Goal: Information Seeking & Learning: Check status

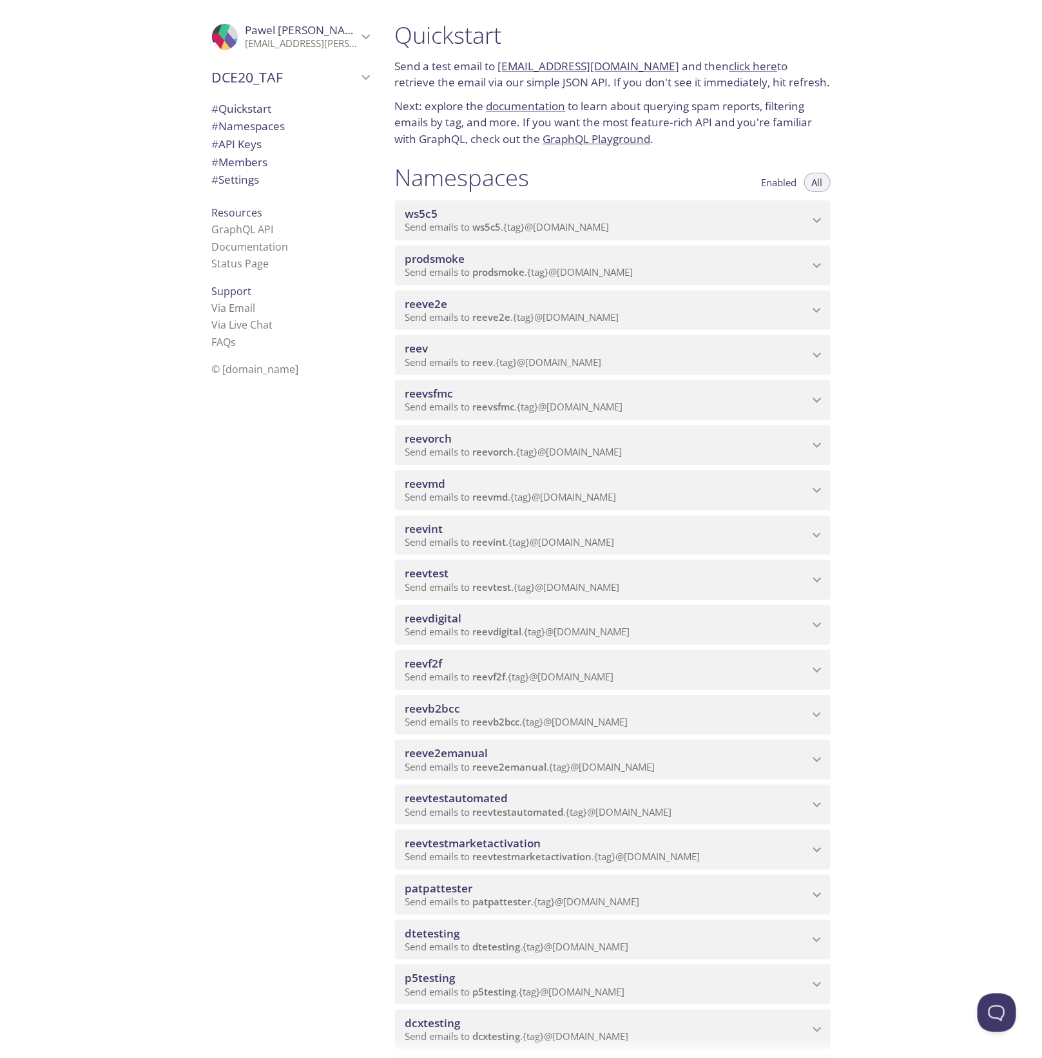
click at [788, 643] on div "reevdigital Send emails to reevdigital . {tag} @inbox.testmail.app" at bounding box center [613, 625] width 436 height 40
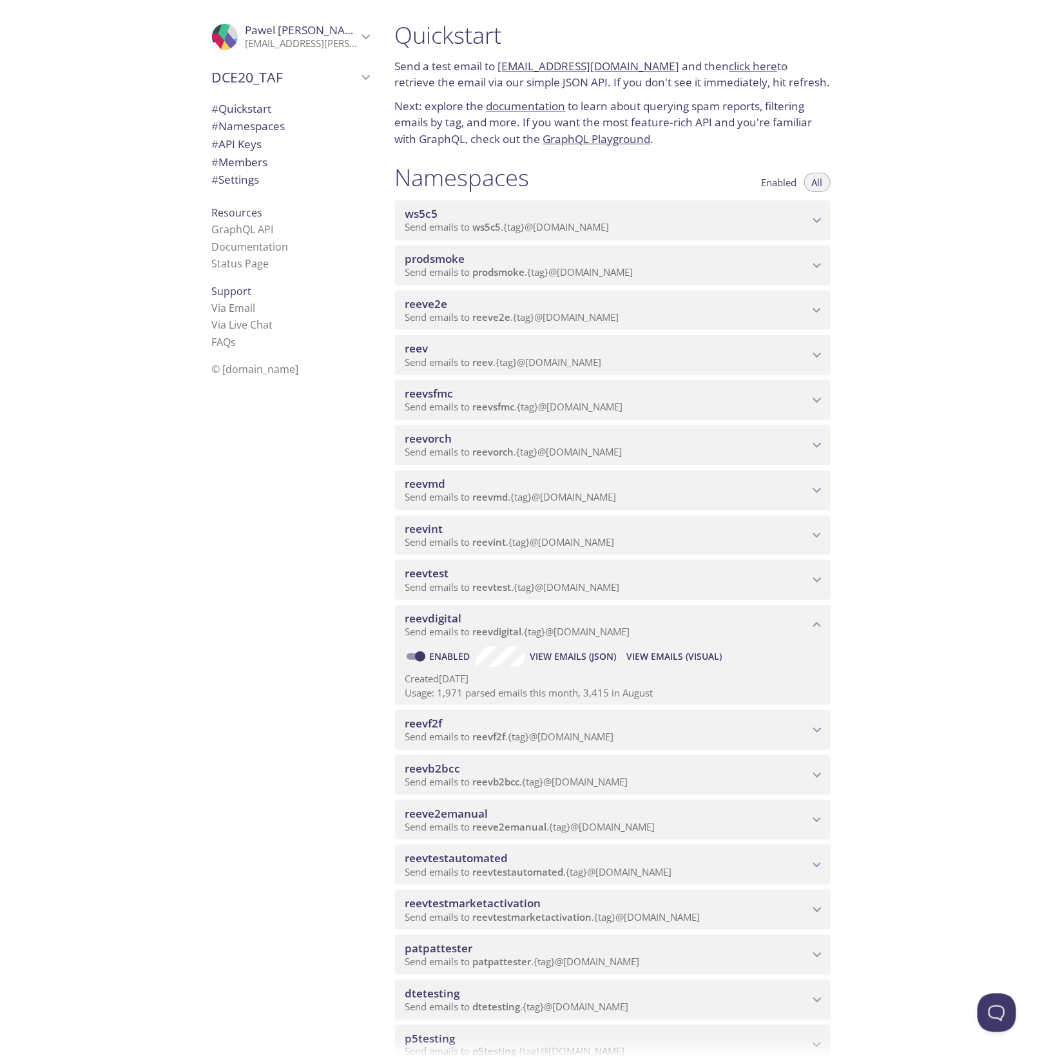
click at [678, 654] on span "View Emails (Visual)" at bounding box center [674, 656] width 95 height 15
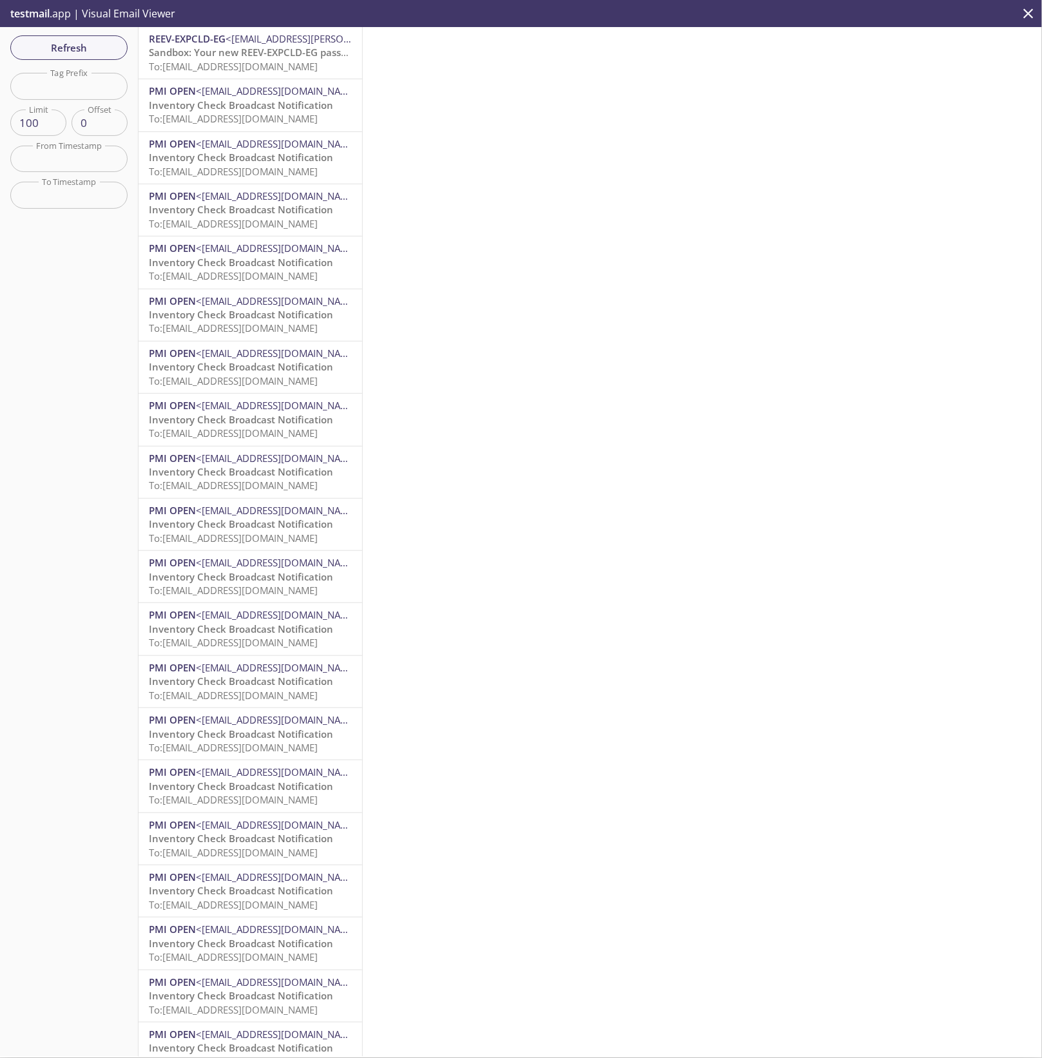
click at [234, 50] on span "Sandbox: Your new REEV-EXPCLD-EG password" at bounding box center [256, 52] width 215 height 13
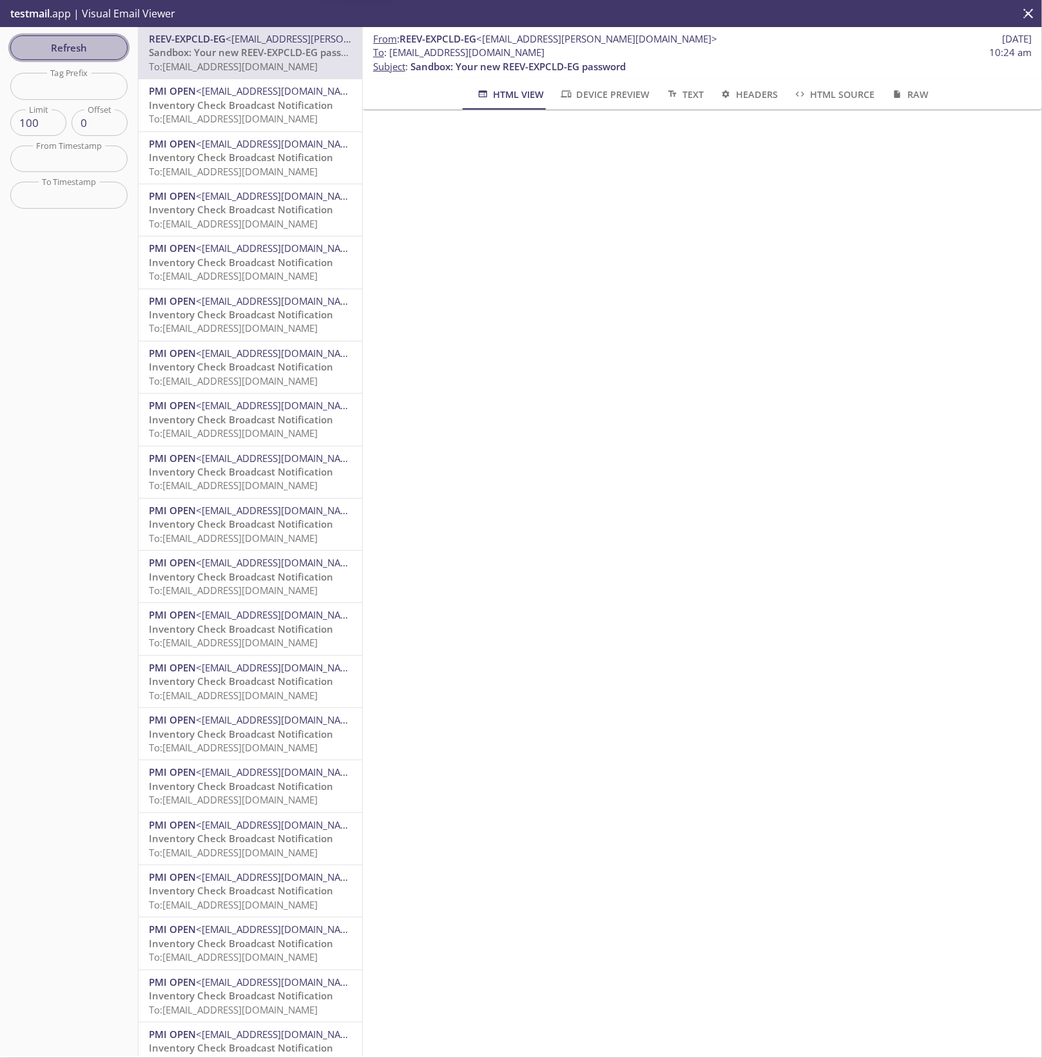
click at [77, 39] on span "Refresh" at bounding box center [69, 47] width 97 height 17
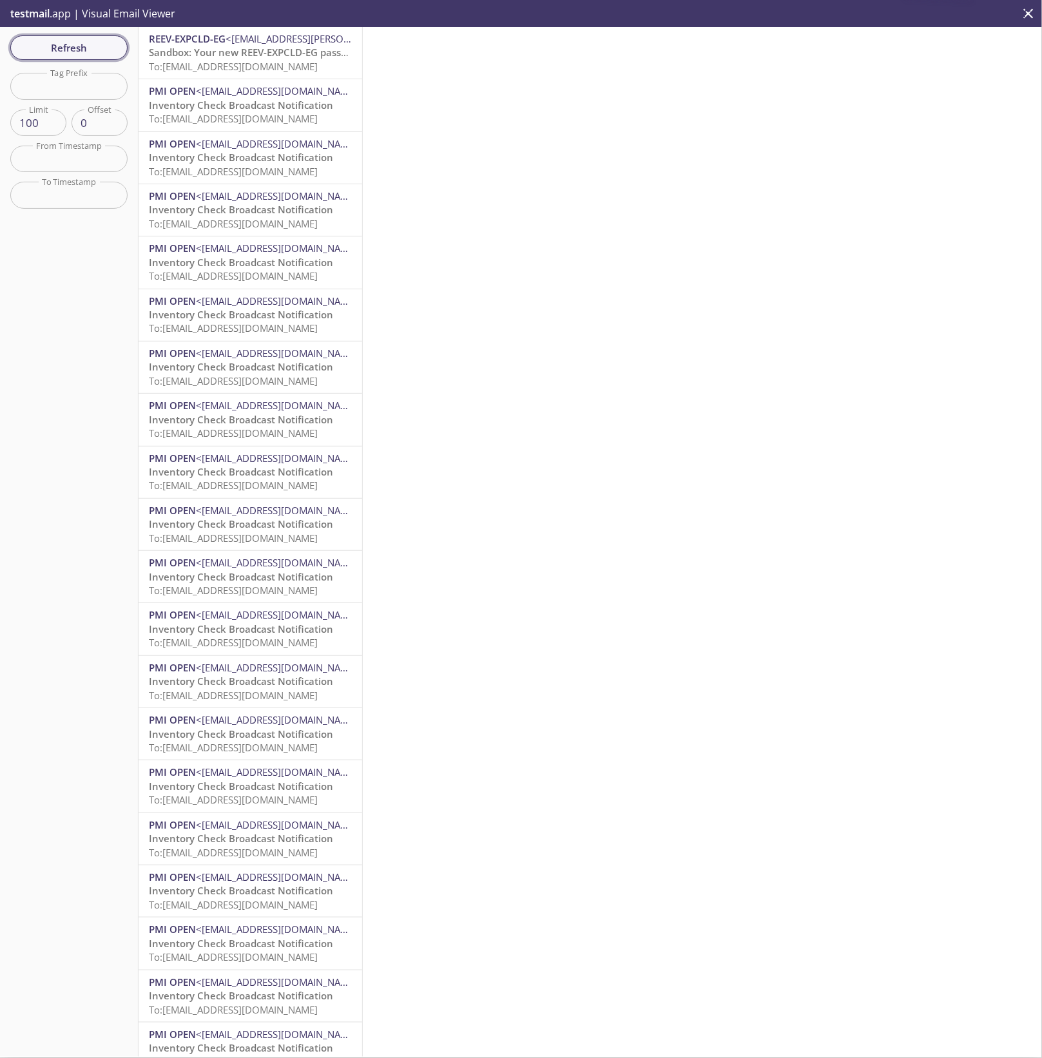
click at [106, 59] on button "Refresh" at bounding box center [68, 47] width 117 height 24
click at [212, 67] on span "To: reevdigital.sitsoftage@inbox.testmail.app" at bounding box center [233, 66] width 169 height 13
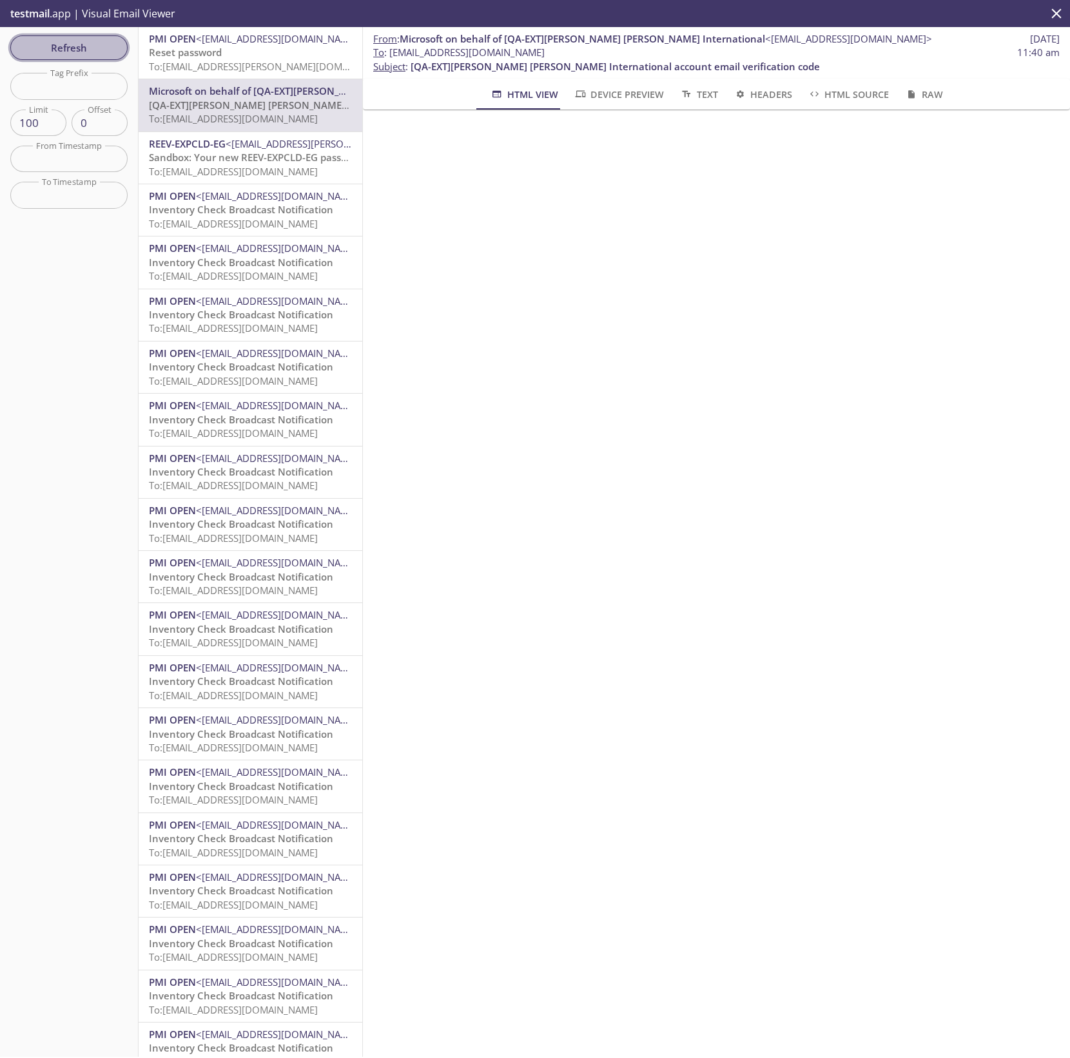
click at [84, 40] on span "Refresh" at bounding box center [69, 47] width 97 height 17
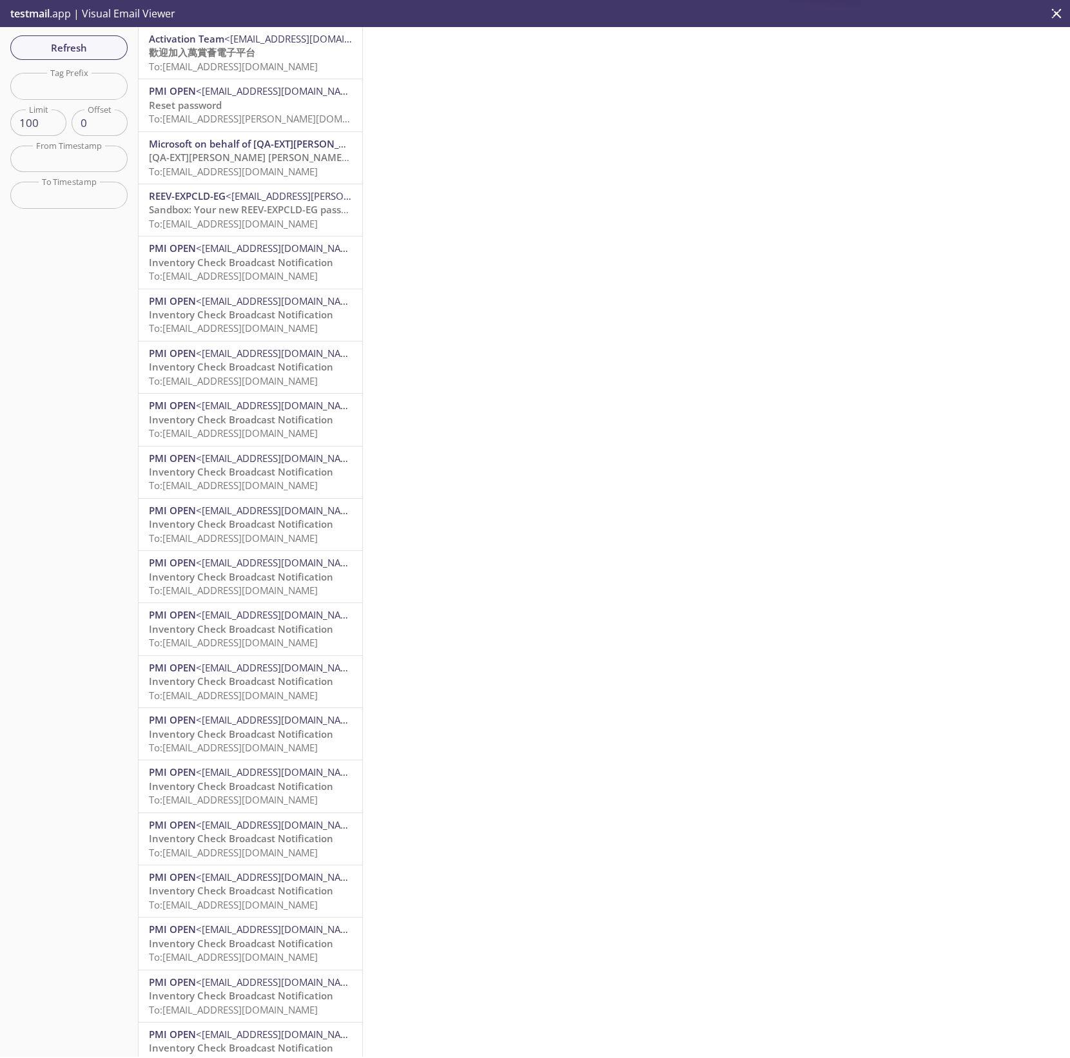
drag, startPoint x: 249, startPoint y: 66, endPoint x: 266, endPoint y: 72, distance: 17.7
click at [250, 66] on span "To: reevdigital.testhkgt@inbox.testmail.app" at bounding box center [233, 66] width 169 height 13
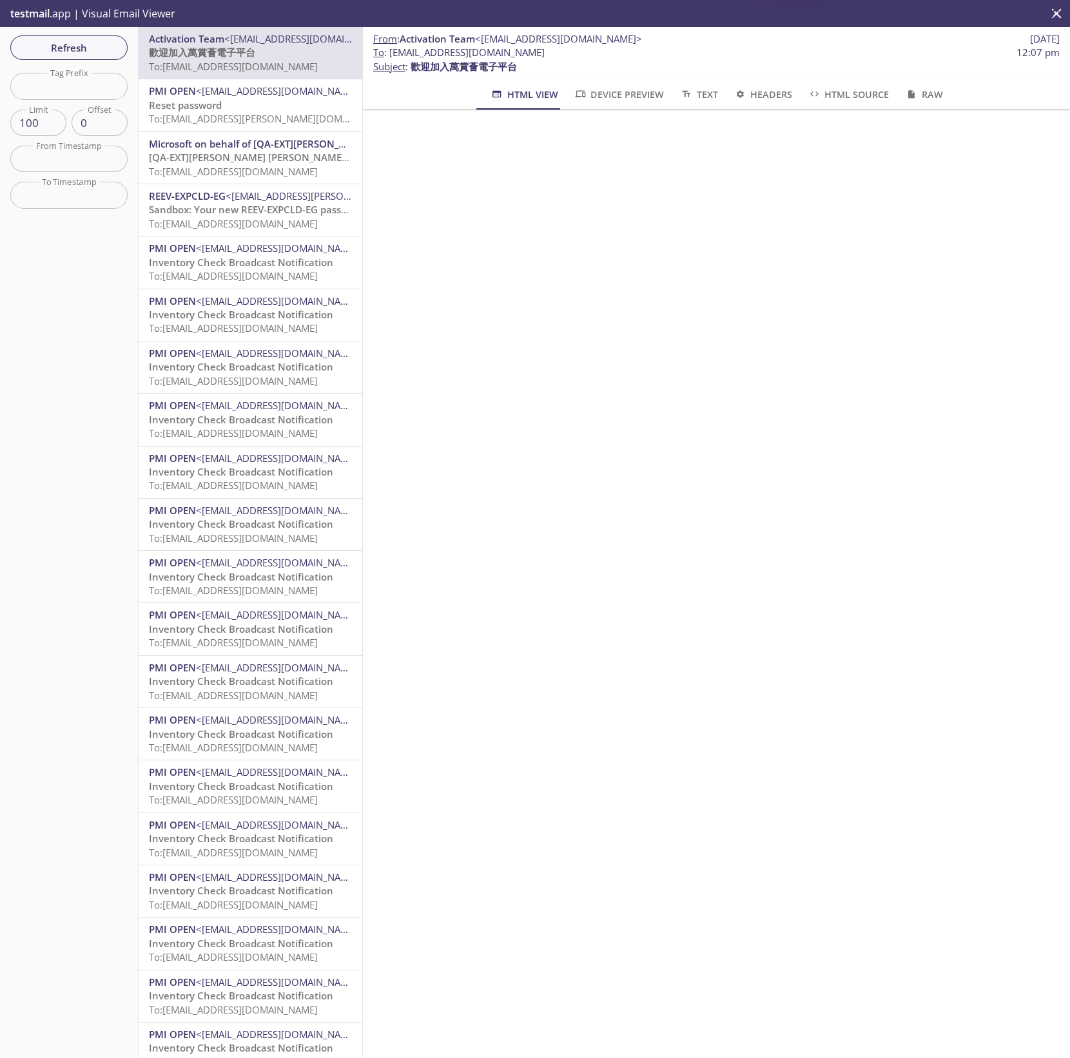
click at [249, 120] on span "To: reevdigital.griselda@inbox.testmail.app" at bounding box center [270, 118] width 243 height 13
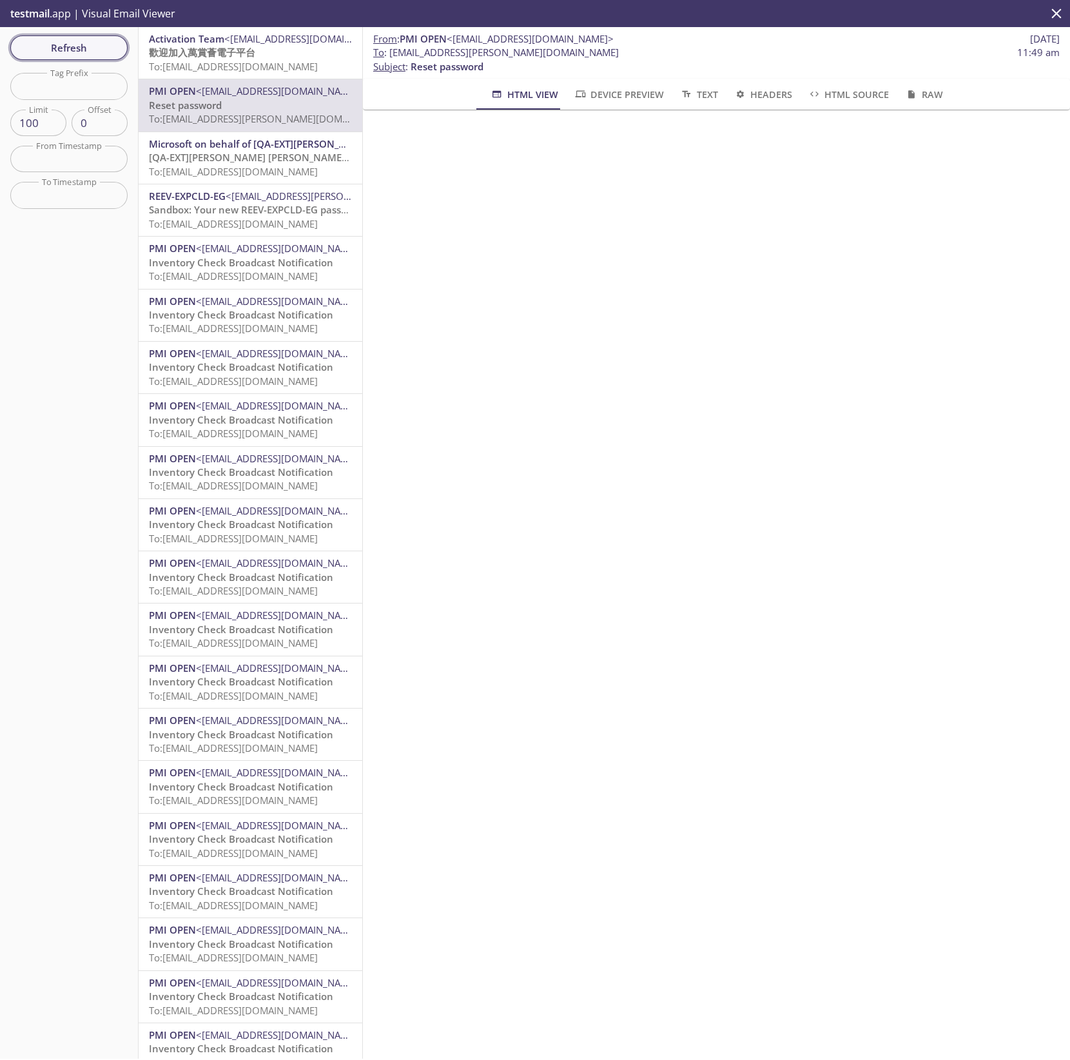
click at [84, 54] on span "Refresh" at bounding box center [69, 47] width 97 height 17
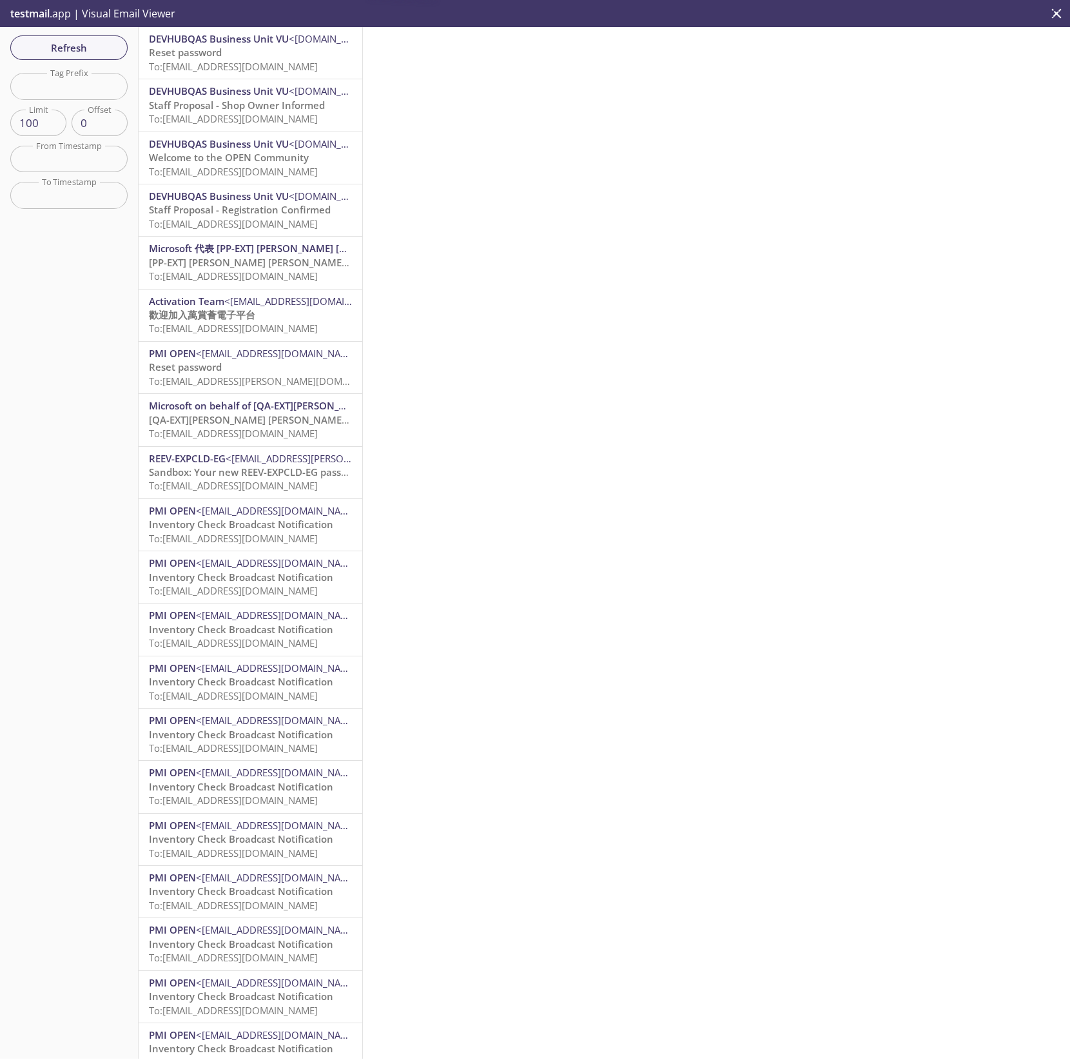
click at [259, 66] on span "To: reevdigital.ageselfreg123@inbox.testmail.app" at bounding box center [233, 66] width 169 height 13
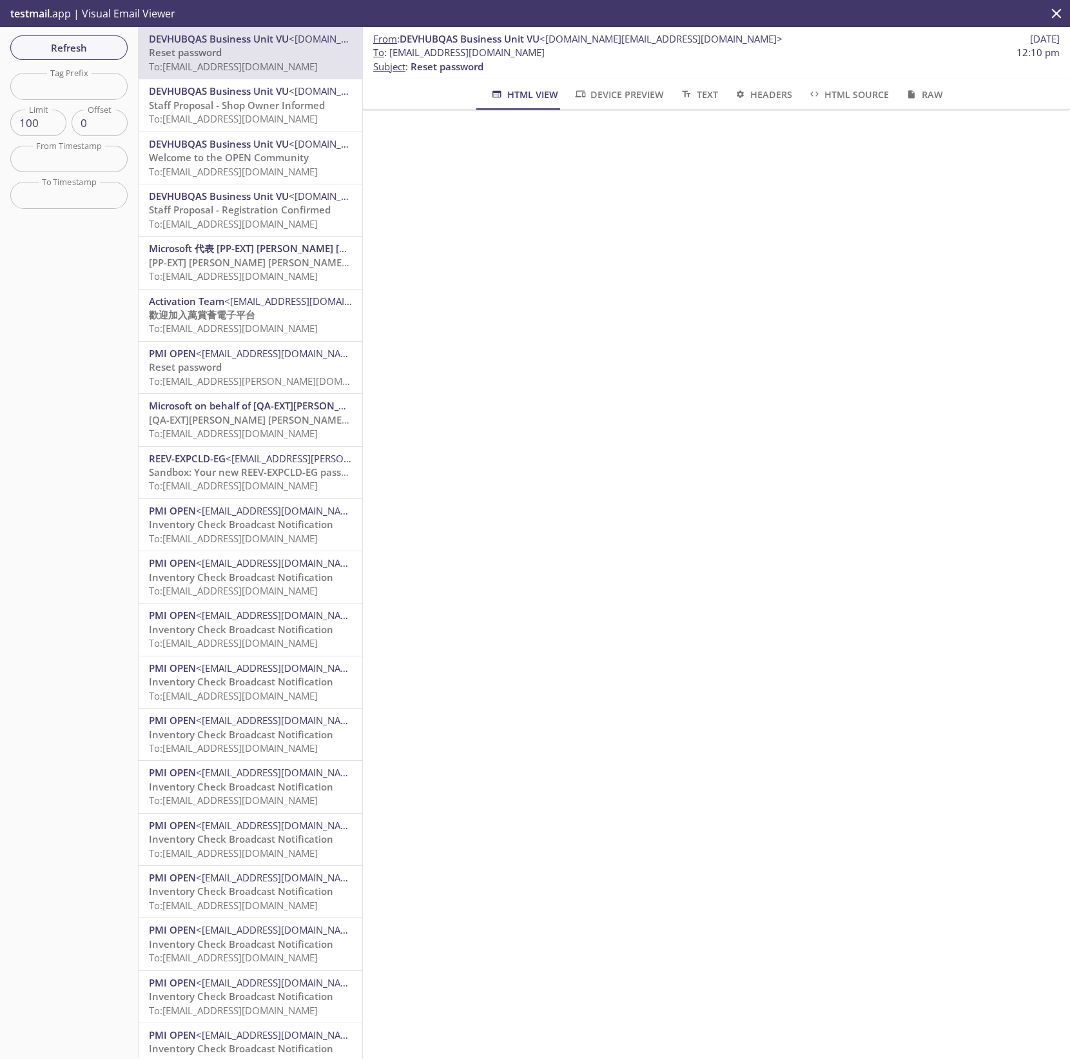
click at [84, 51] on span "Refresh" at bounding box center [69, 47] width 97 height 17
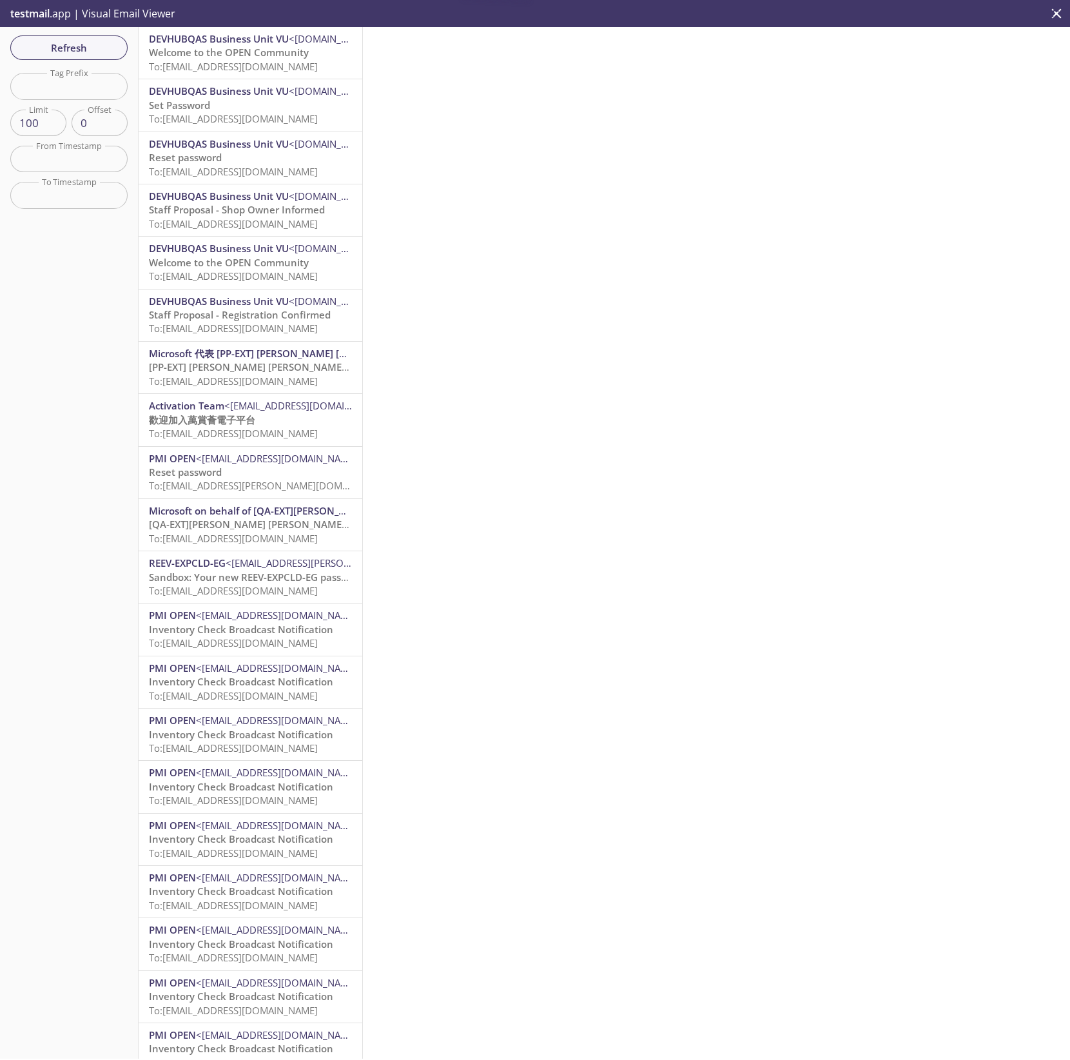
click at [242, 69] on span "To: [EMAIL_ADDRESS][DOMAIN_NAME]" at bounding box center [233, 66] width 169 height 13
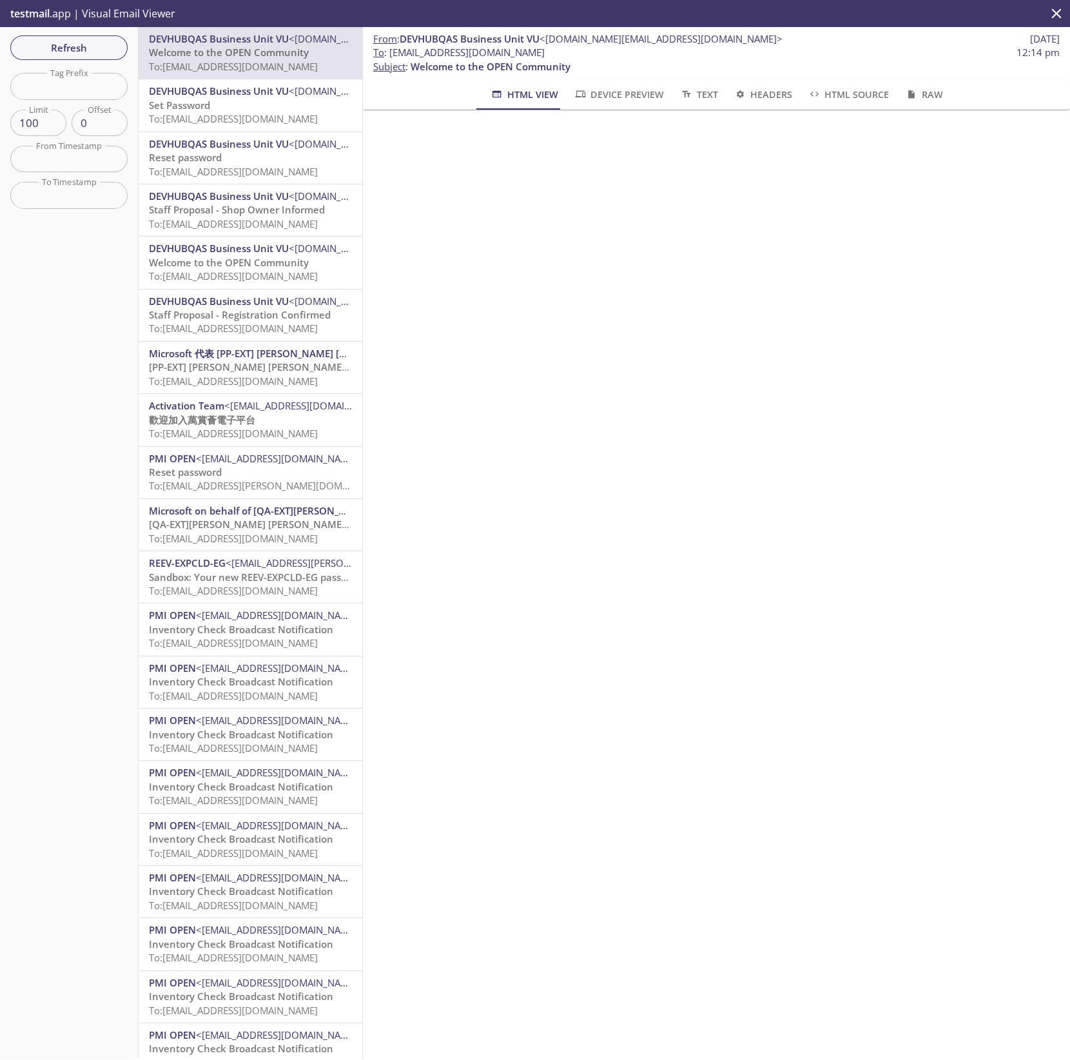
click at [254, 124] on span "To: reevdigital.ageselfreg123@inbox.testmail.app" at bounding box center [233, 118] width 169 height 13
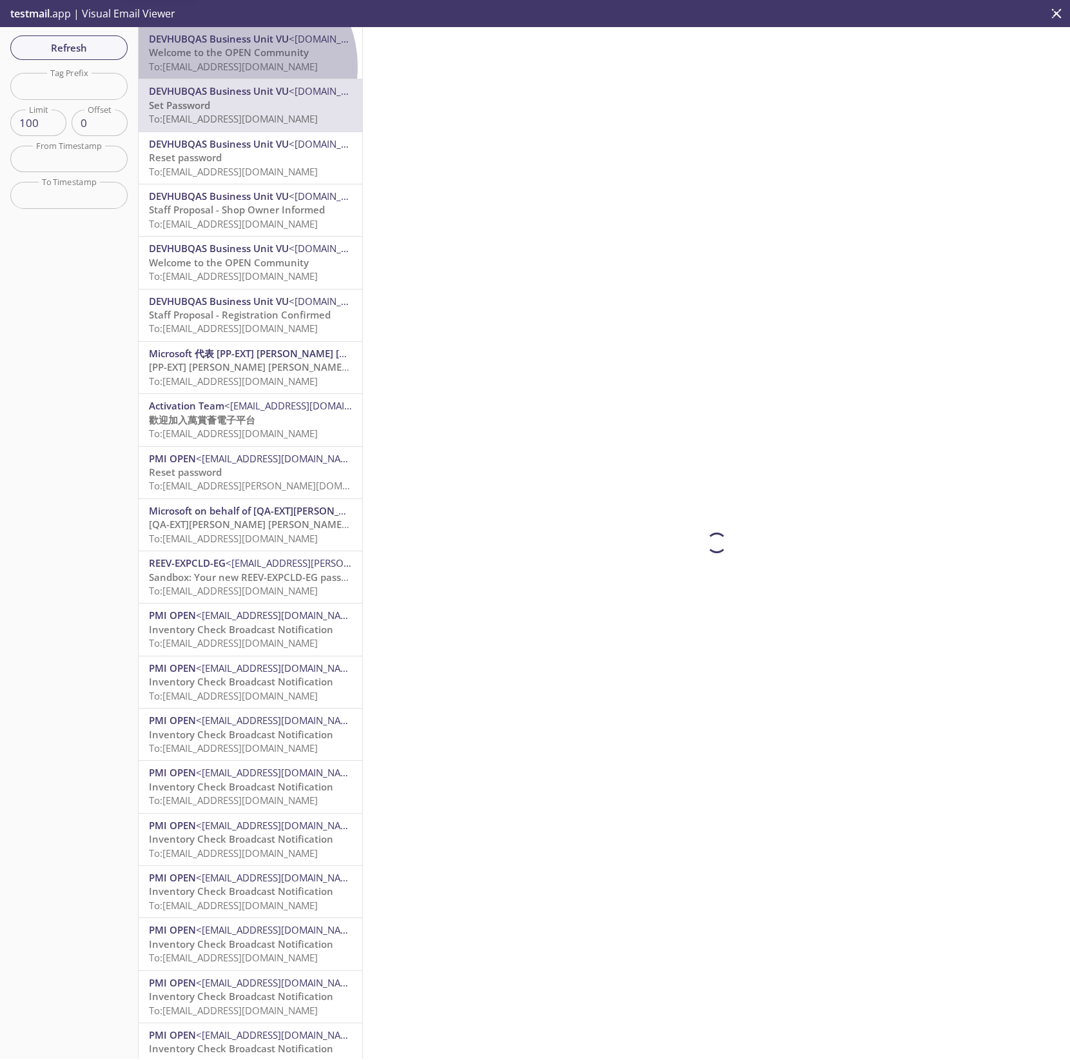
click at [240, 66] on span "To: [EMAIL_ADDRESS][DOMAIN_NAME]" at bounding box center [233, 66] width 169 height 13
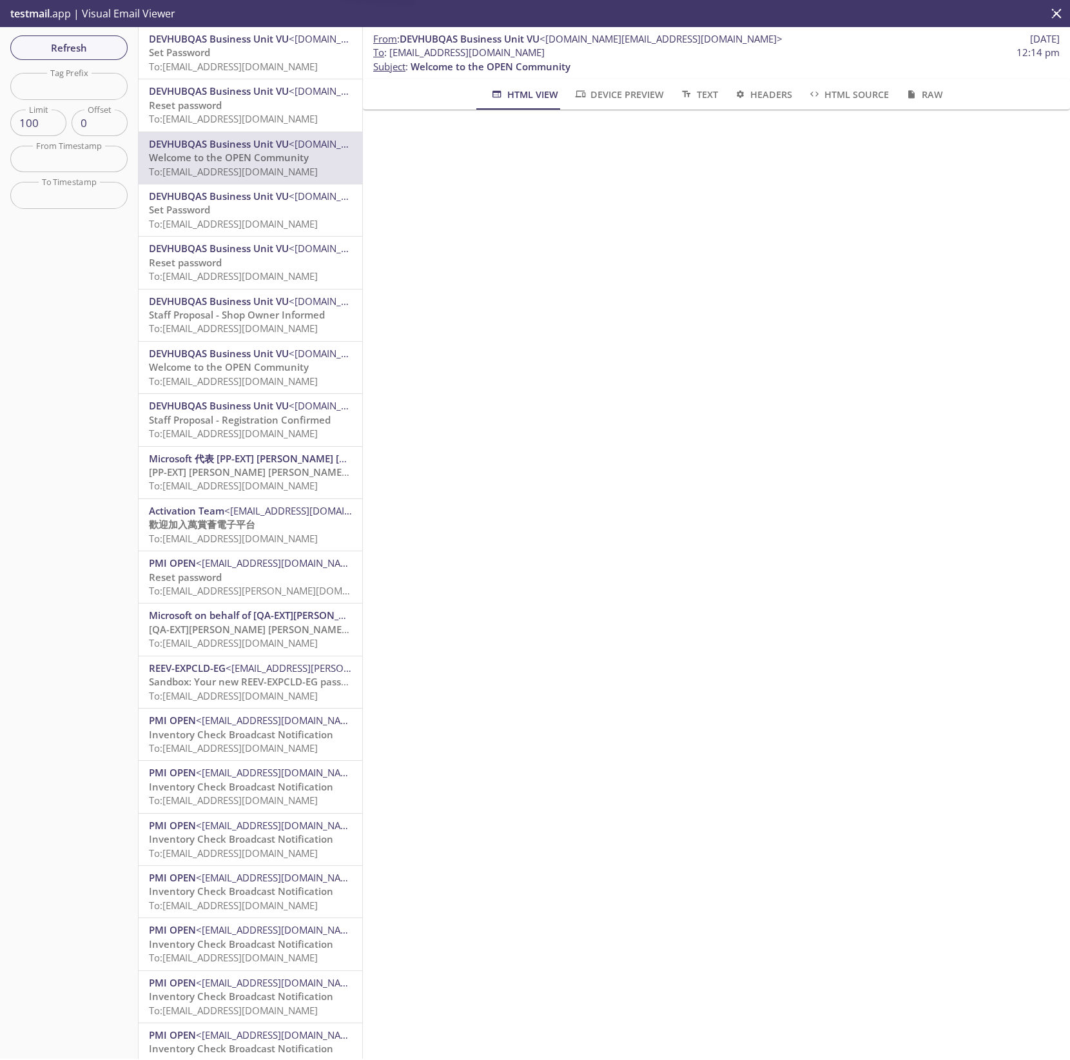
click at [240, 72] on span "To: [EMAIL_ADDRESS][DOMAIN_NAME]" at bounding box center [233, 66] width 169 height 13
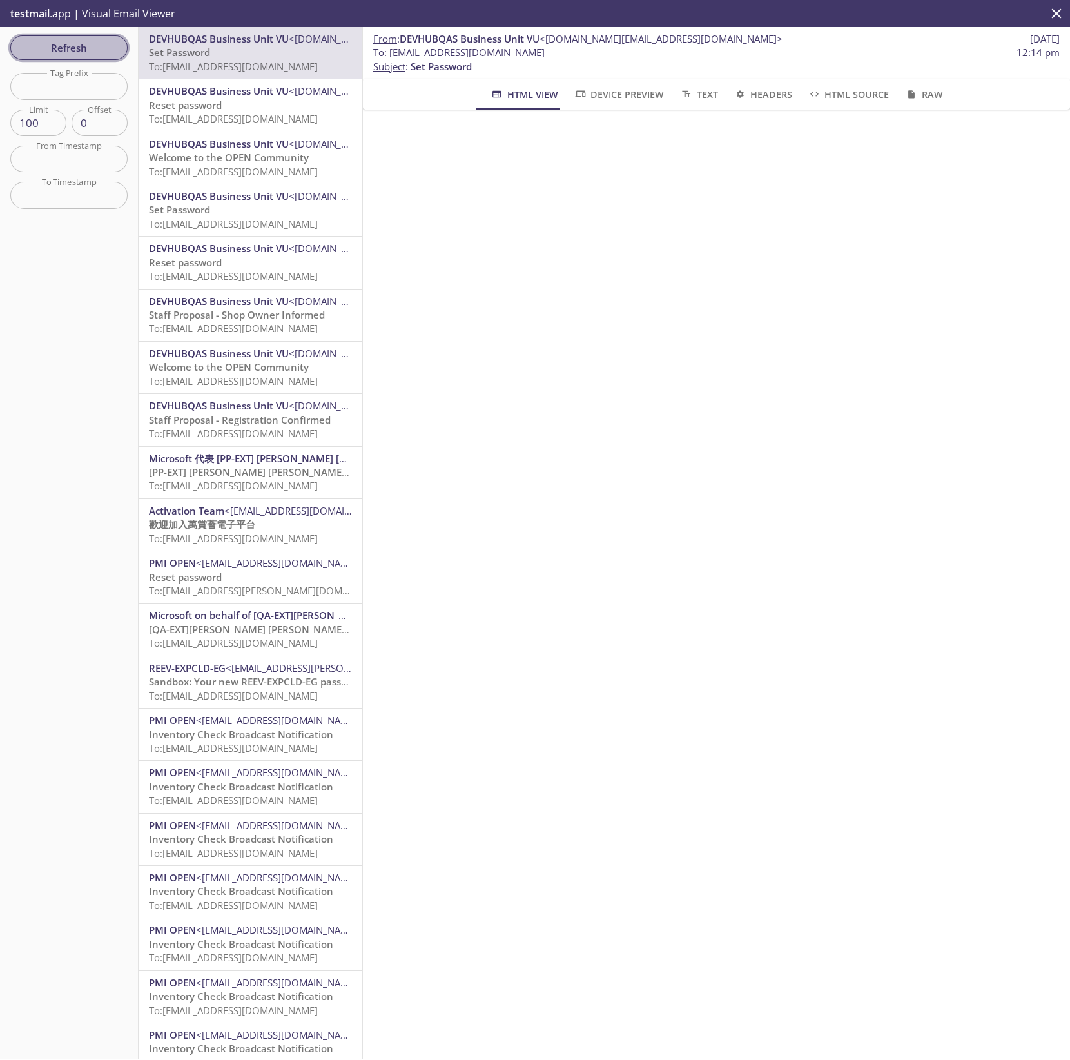
click at [102, 44] on span "Refresh" at bounding box center [69, 47] width 97 height 17
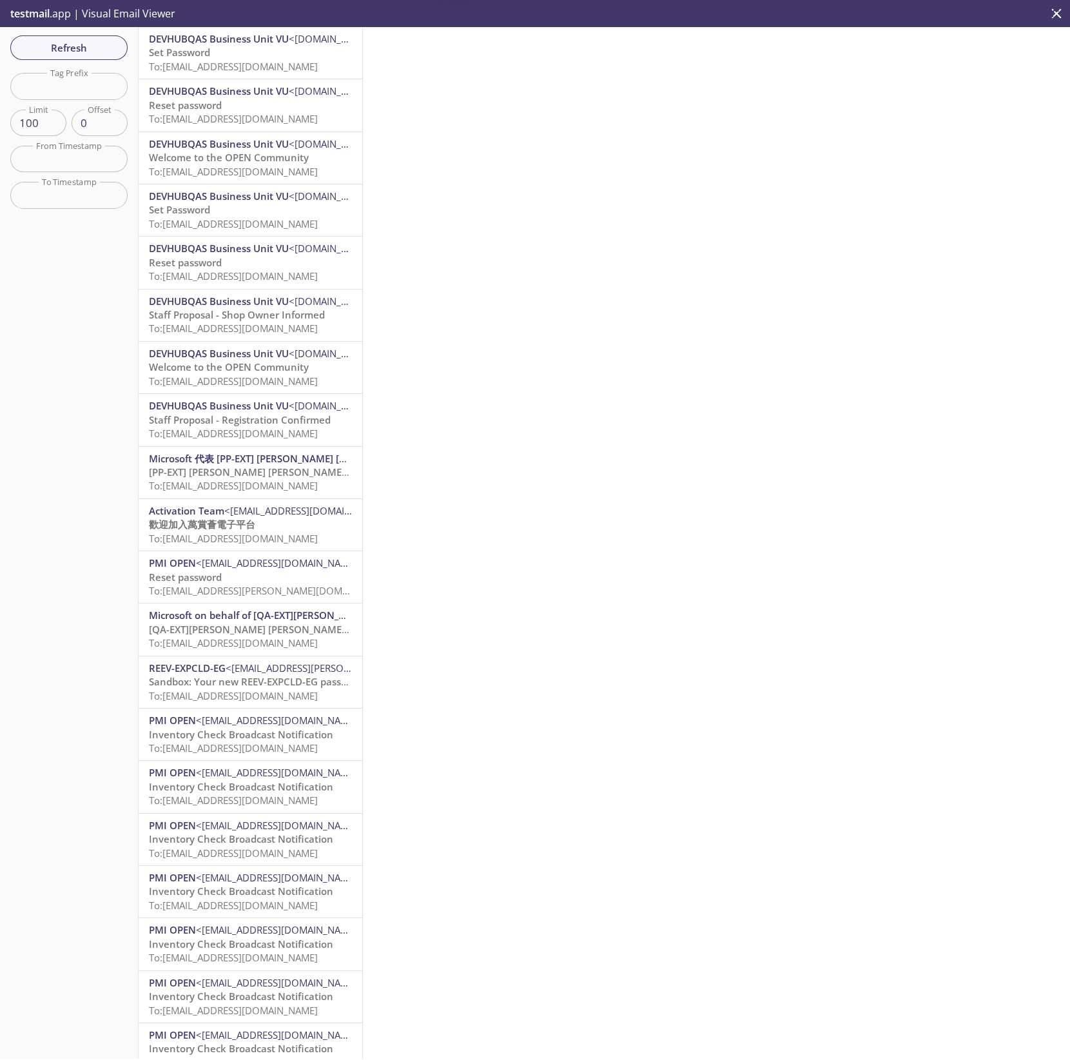
click at [255, 63] on span "To: [EMAIL_ADDRESS][DOMAIN_NAME]" at bounding box center [233, 66] width 169 height 13
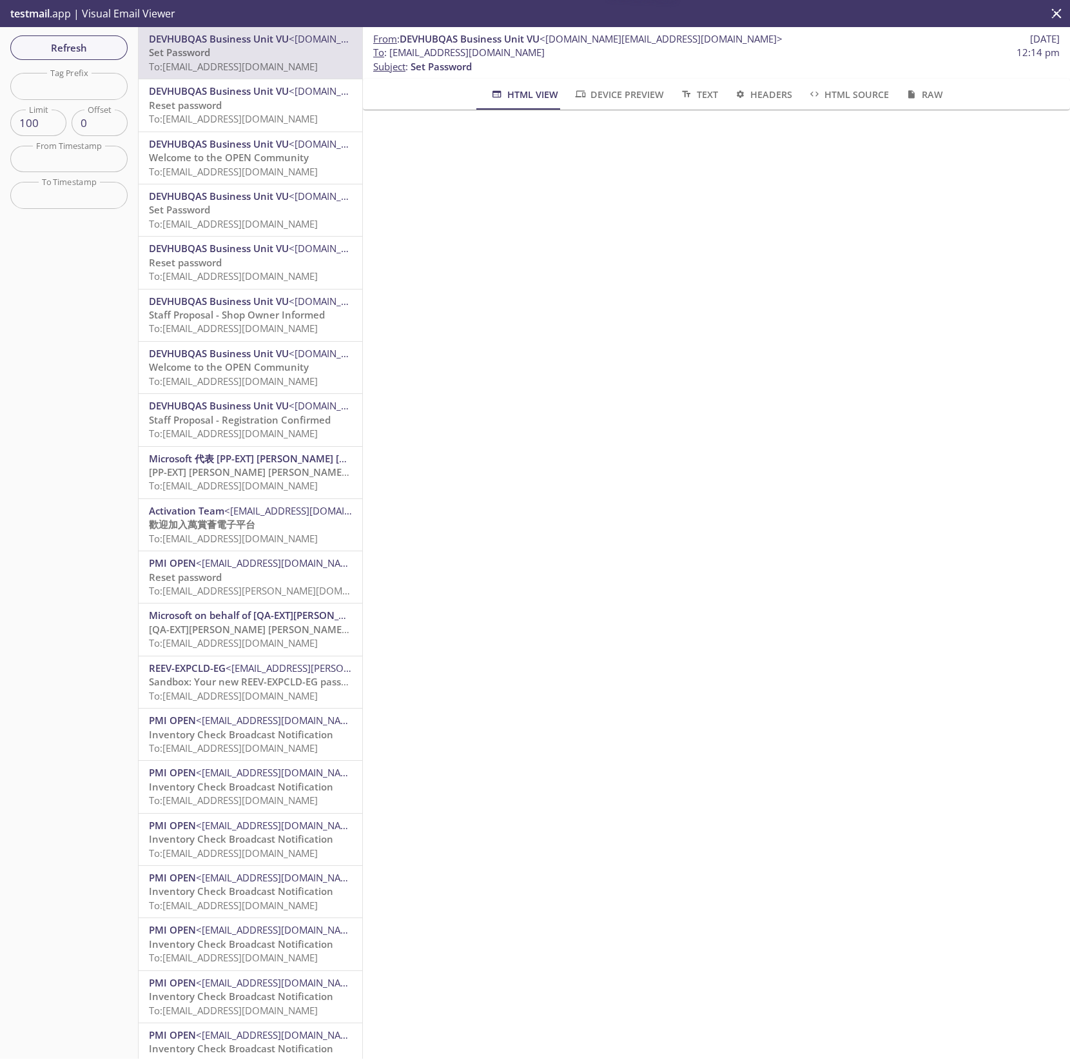
click at [278, 106] on p "Reset password To: [EMAIL_ADDRESS][DOMAIN_NAME]" at bounding box center [250, 113] width 203 height 28
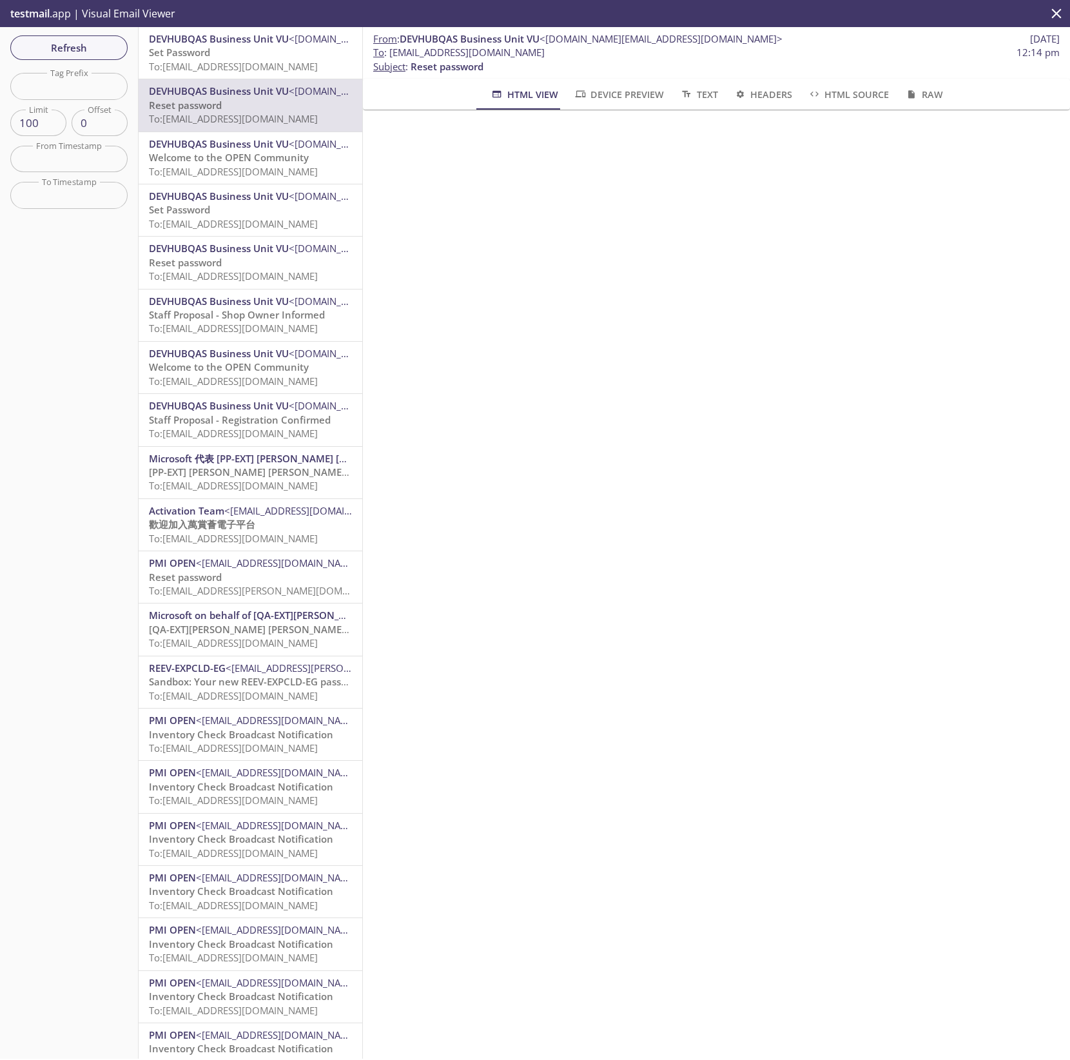
drag, startPoint x: 556, startPoint y: 54, endPoint x: 390, endPoint y: 54, distance: 165.7
click at [390, 54] on span "To : [EMAIL_ADDRESS][DOMAIN_NAME]" at bounding box center [458, 53] width 171 height 14
